Goal: Information Seeking & Learning: Check status

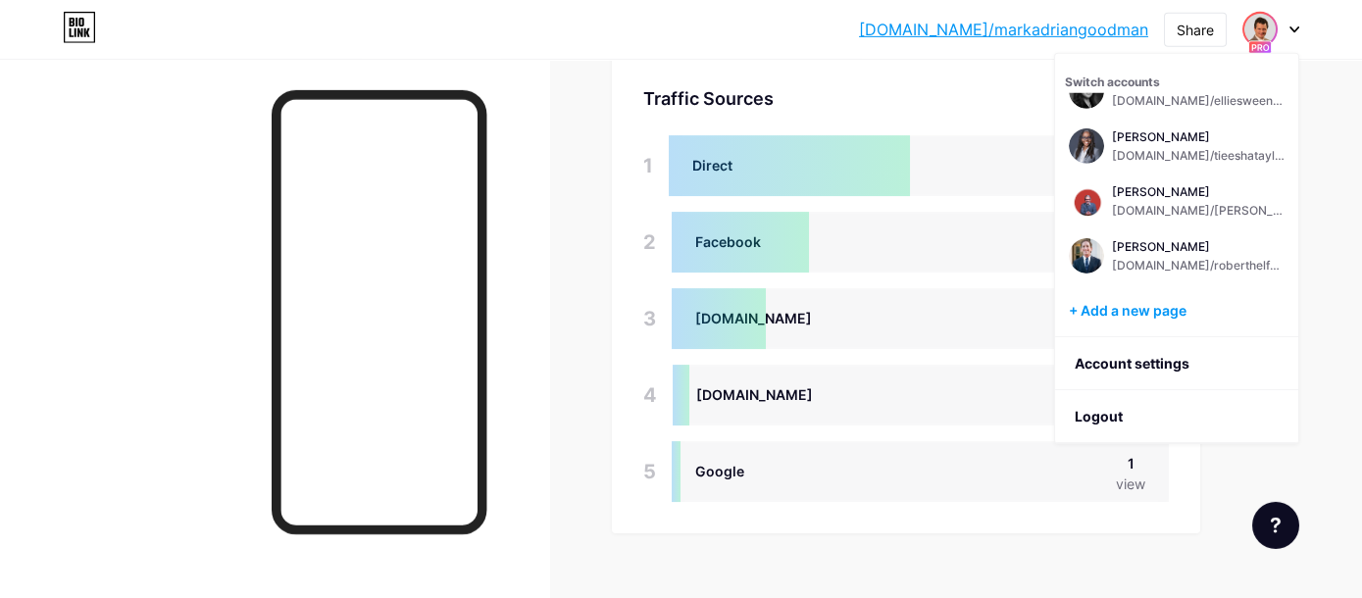
scroll to position [584, 0]
click at [1171, 225] on div "[PERSON_NAME] [DOMAIN_NAME]/markadriangoodman [PERSON_NAME] [DOMAIN_NAME]/james…" at bounding box center [1177, 191] width 224 height 196
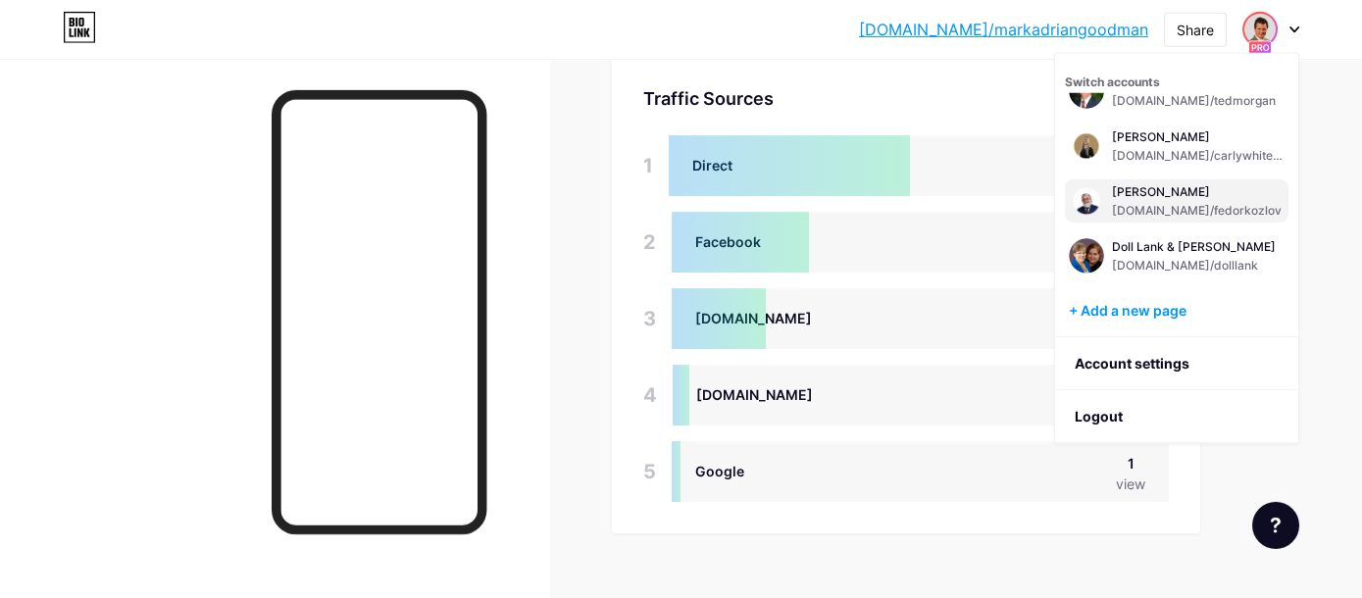
click at [1154, 205] on div "[DOMAIN_NAME]/fedorkozlov" at bounding box center [1197, 211] width 170 height 16
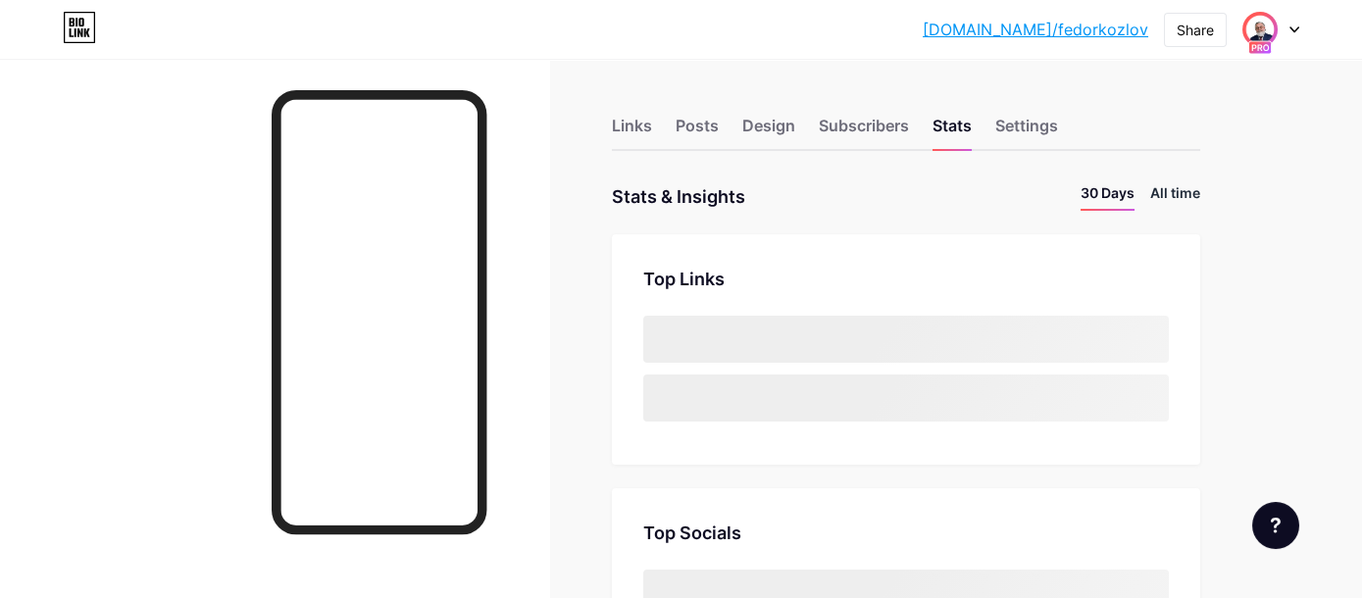
click at [1167, 196] on li "All time" at bounding box center [1175, 196] width 50 height 28
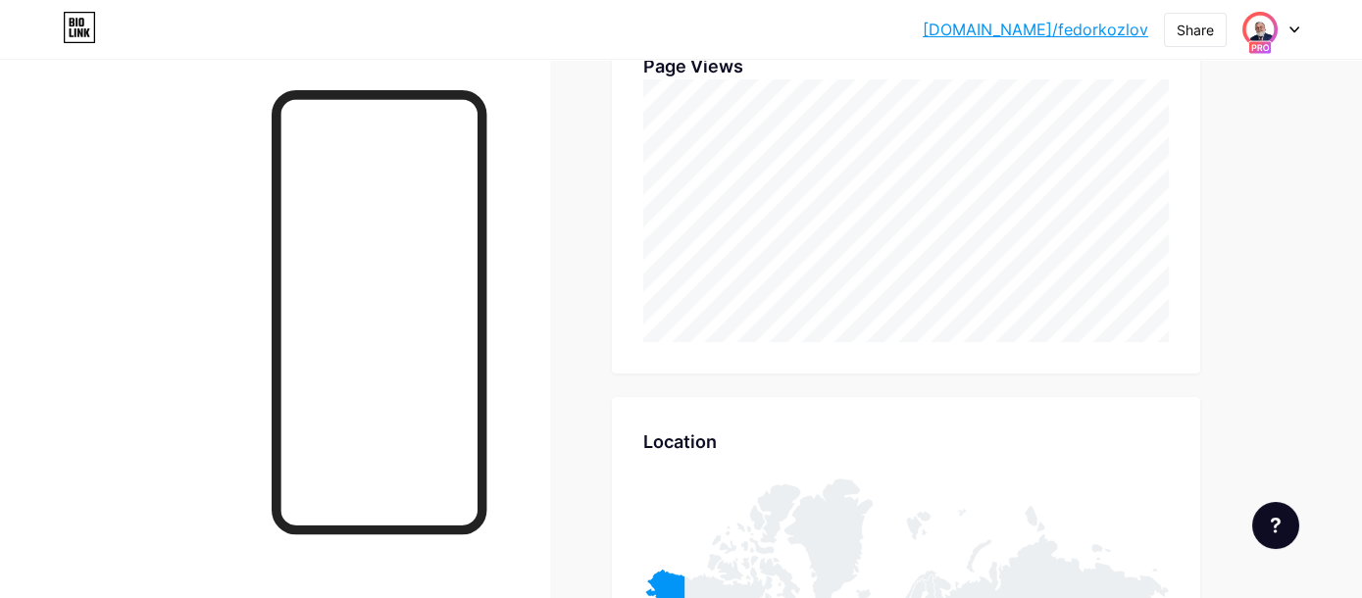
scroll to position [17, 0]
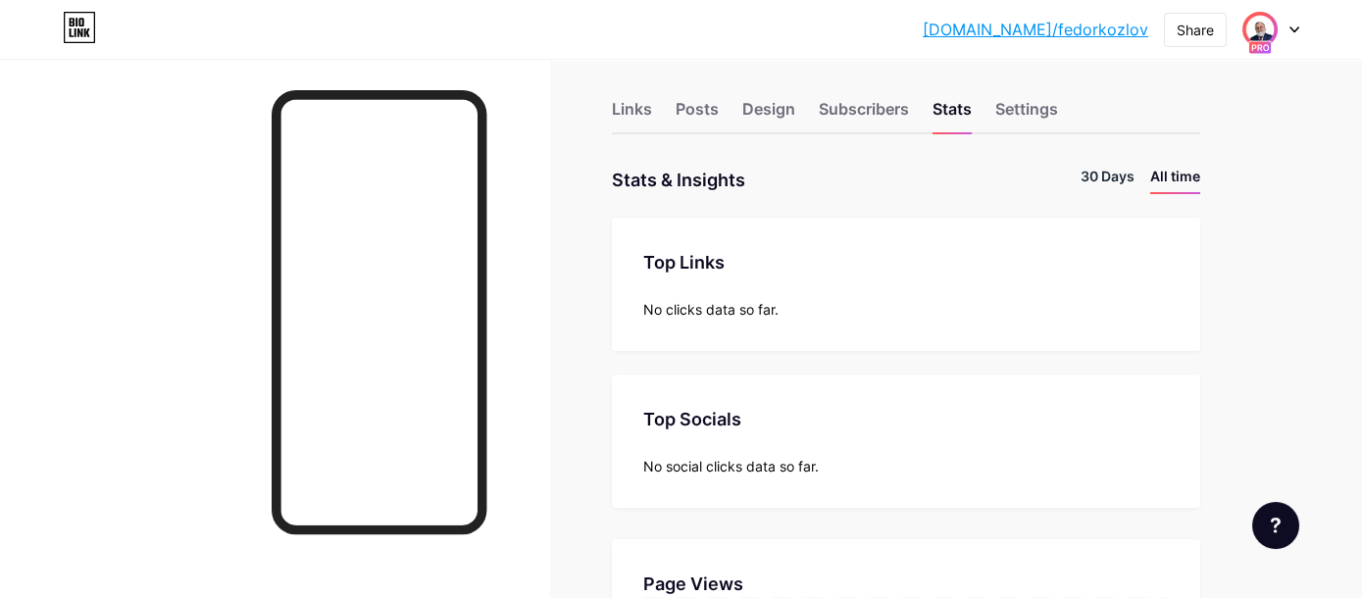
click at [1091, 174] on li "30 Days" at bounding box center [1107, 180] width 54 height 28
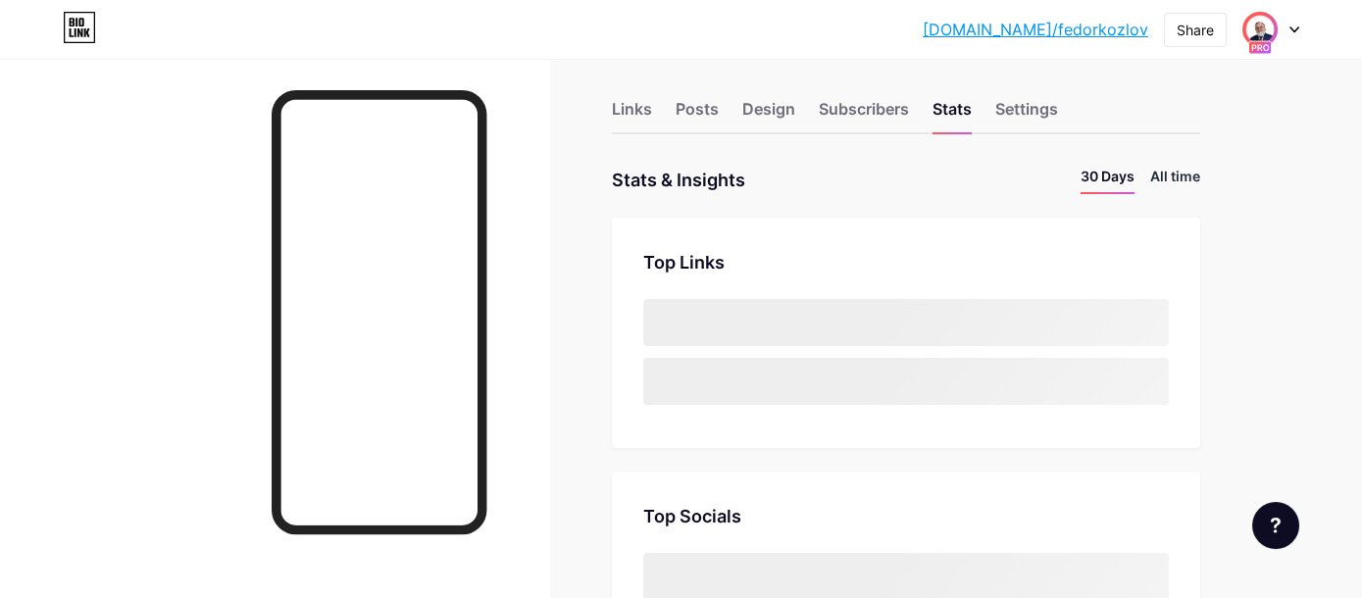
click at [1158, 173] on li "All time" at bounding box center [1175, 180] width 50 height 28
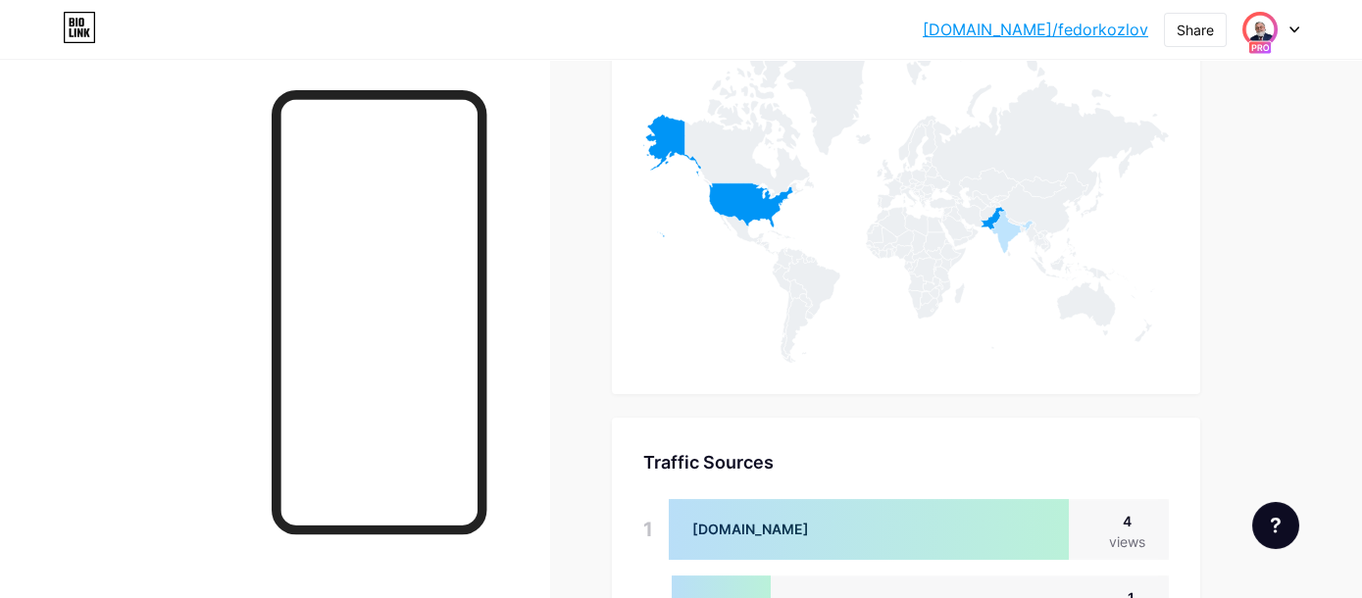
scroll to position [1156, 0]
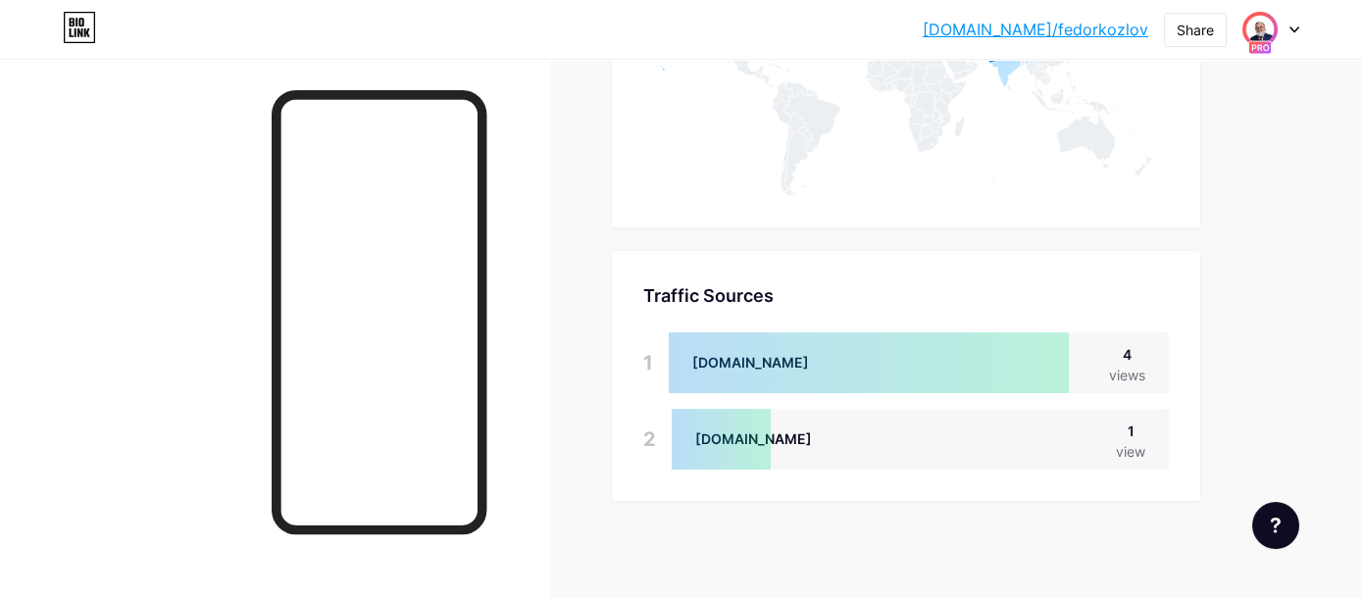
click at [1286, 23] on div at bounding box center [1270, 29] width 57 height 35
